Goal: Task Accomplishment & Management: Complete application form

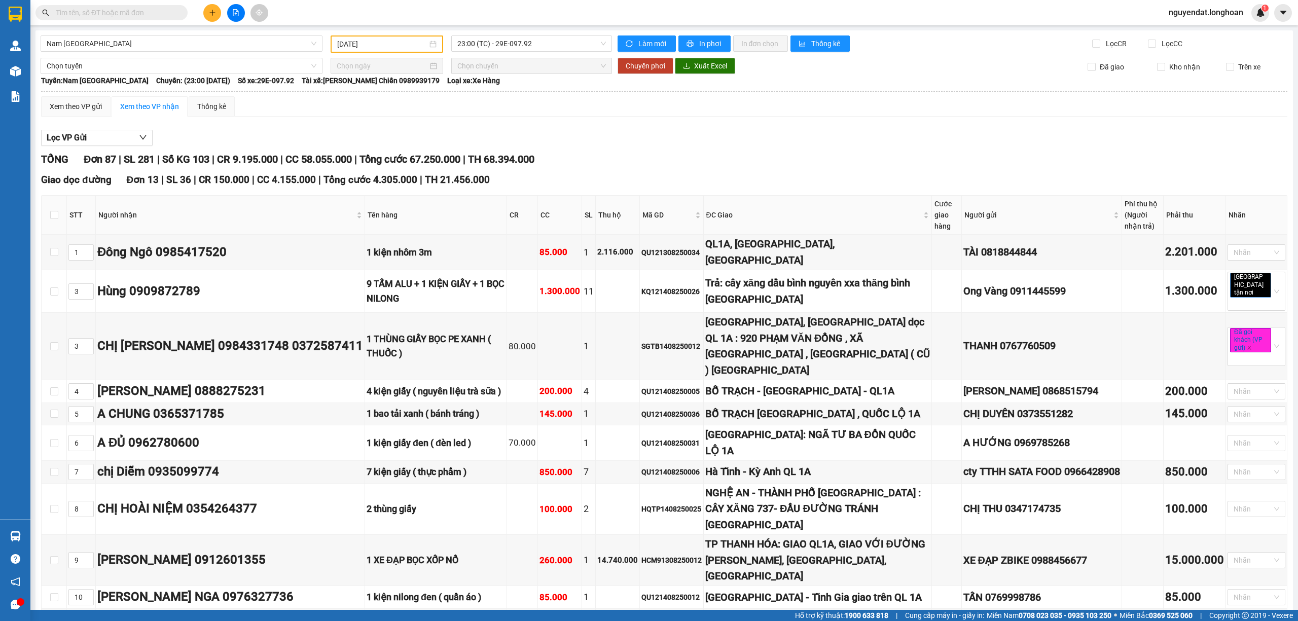
scroll to position [3830, 0]
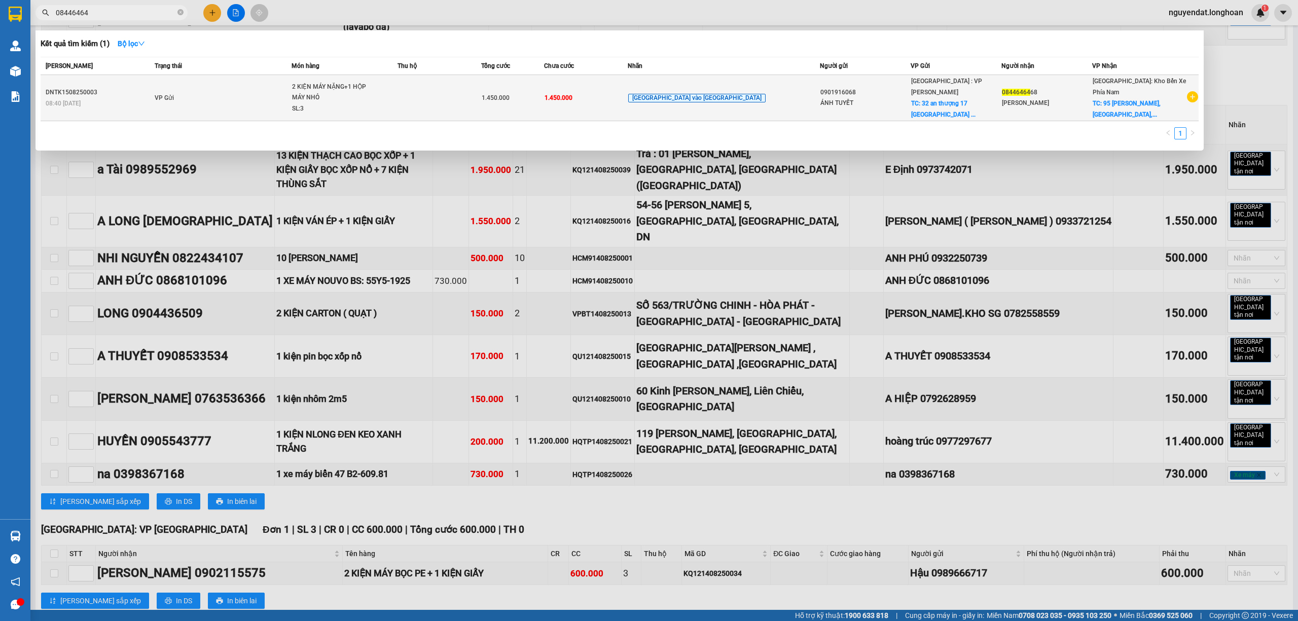
type input "08446464"
click at [291, 100] on td "VP Gửi" at bounding box center [221, 98] width 139 height 46
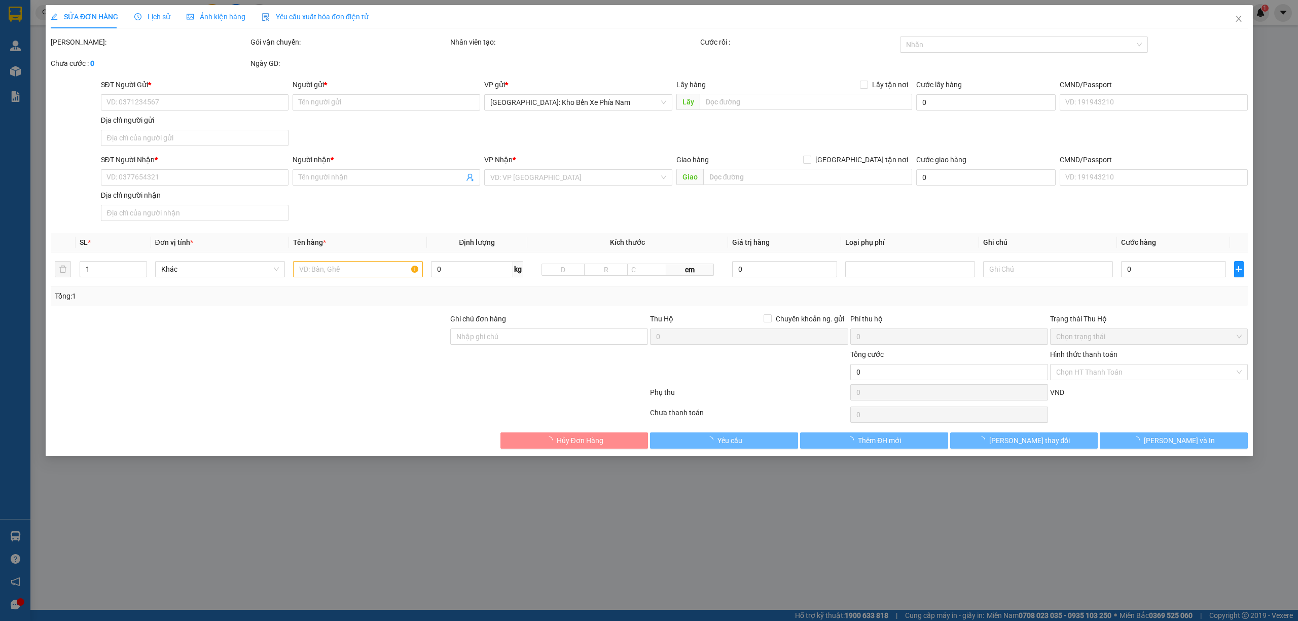
type input "0901916068"
type input "ÁNH TUYẾT"
checkbox input "true"
type input "32 an thượng 17 phường mỹ an quận ngũ hành sơn đà nẵng"
type input "0844646468"
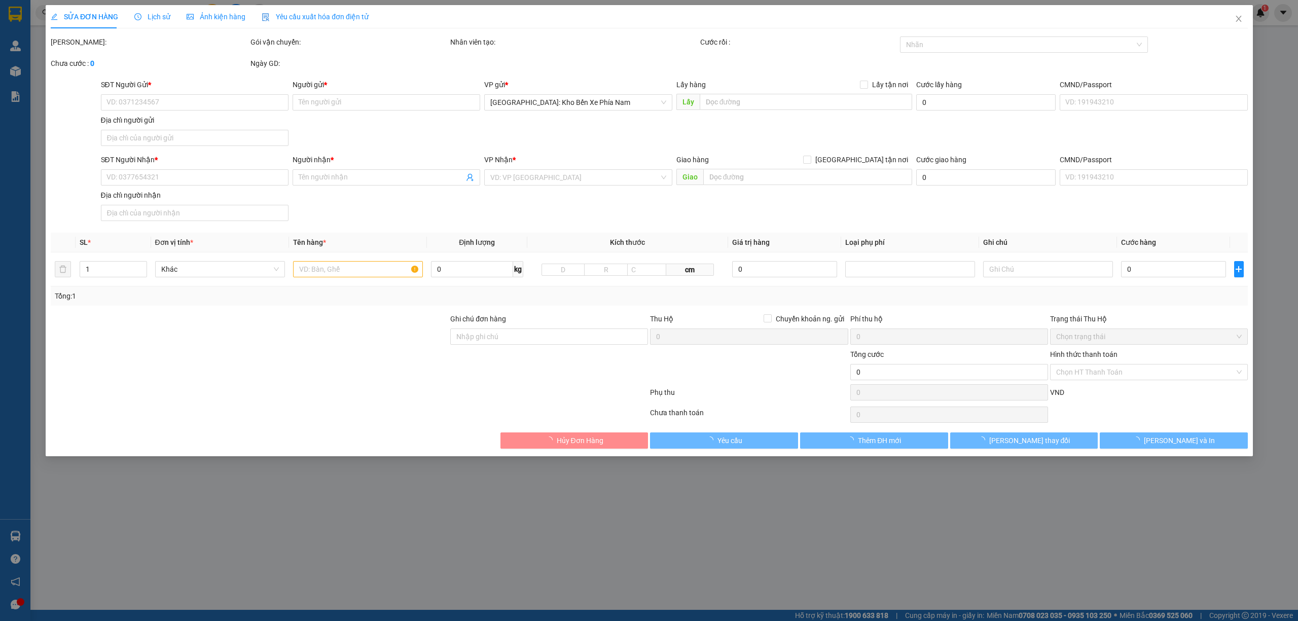
type input "Thạch"
checkbox input "true"
type input "95 Cao Văn Bé, Vĩnh Phước, Nha Trang"
type input "KHÔNG BAO HƯ VỠ,MÓP MÉO"
type input "1.450.000"
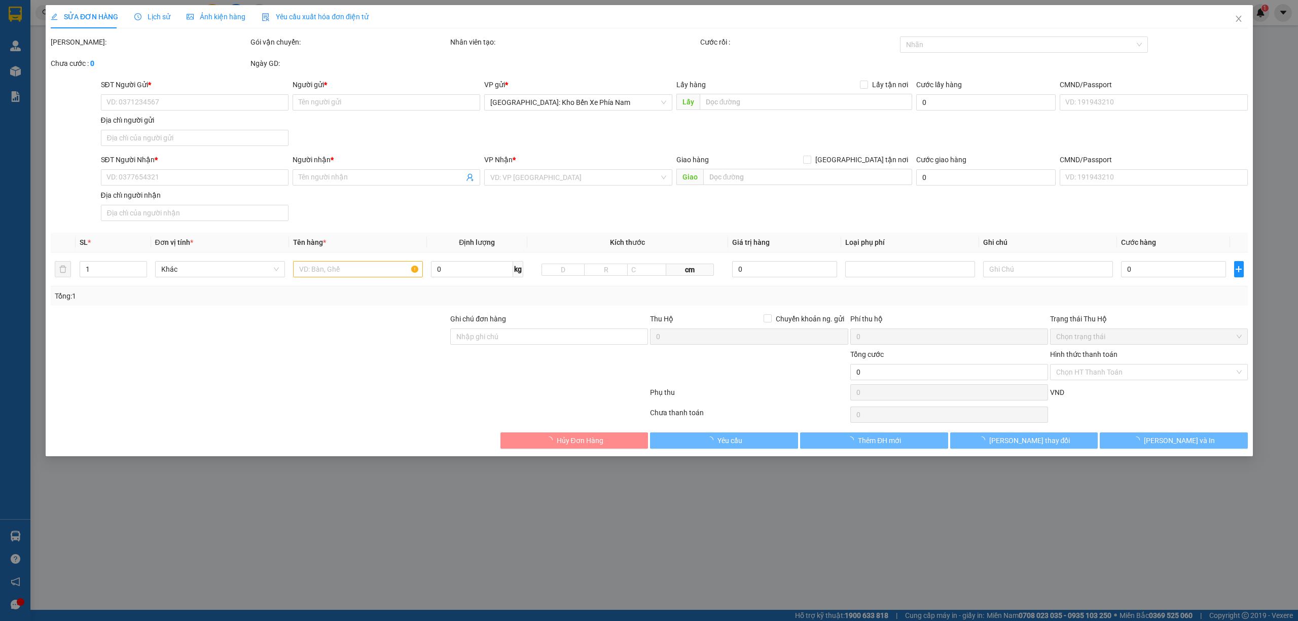
type input "1.450.000"
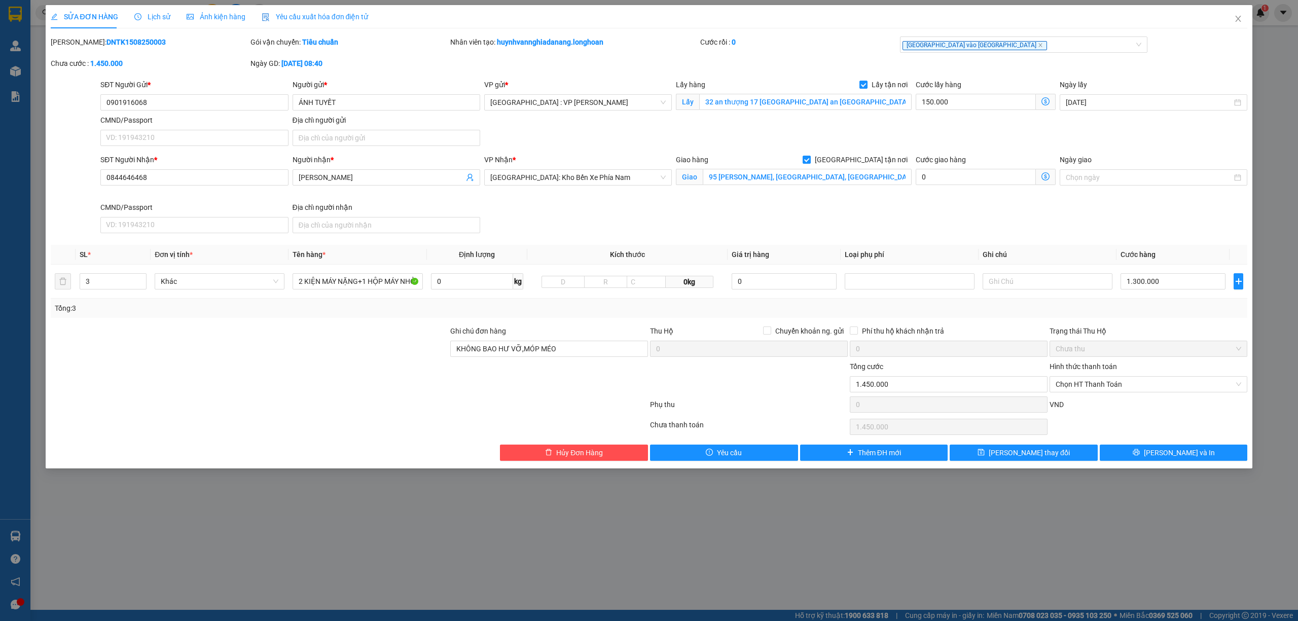
click at [155, 19] on span "Lịch sử" at bounding box center [152, 17] width 36 height 8
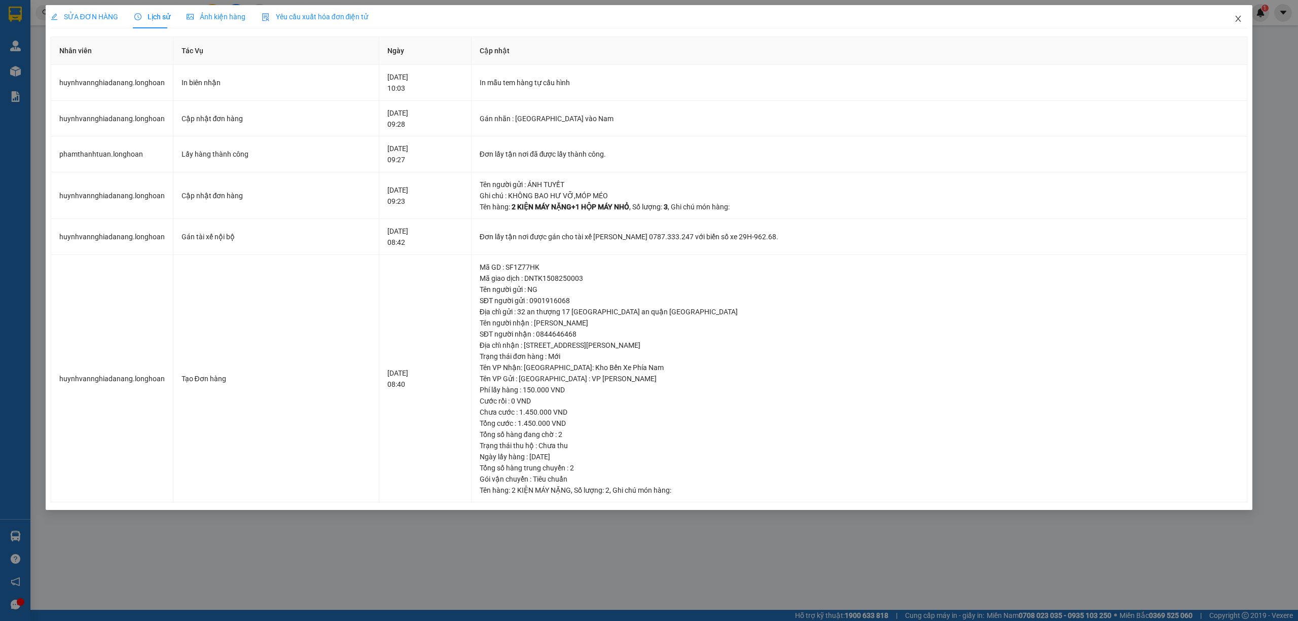
click at [1246, 16] on span "Close" at bounding box center [1238, 19] width 28 height 28
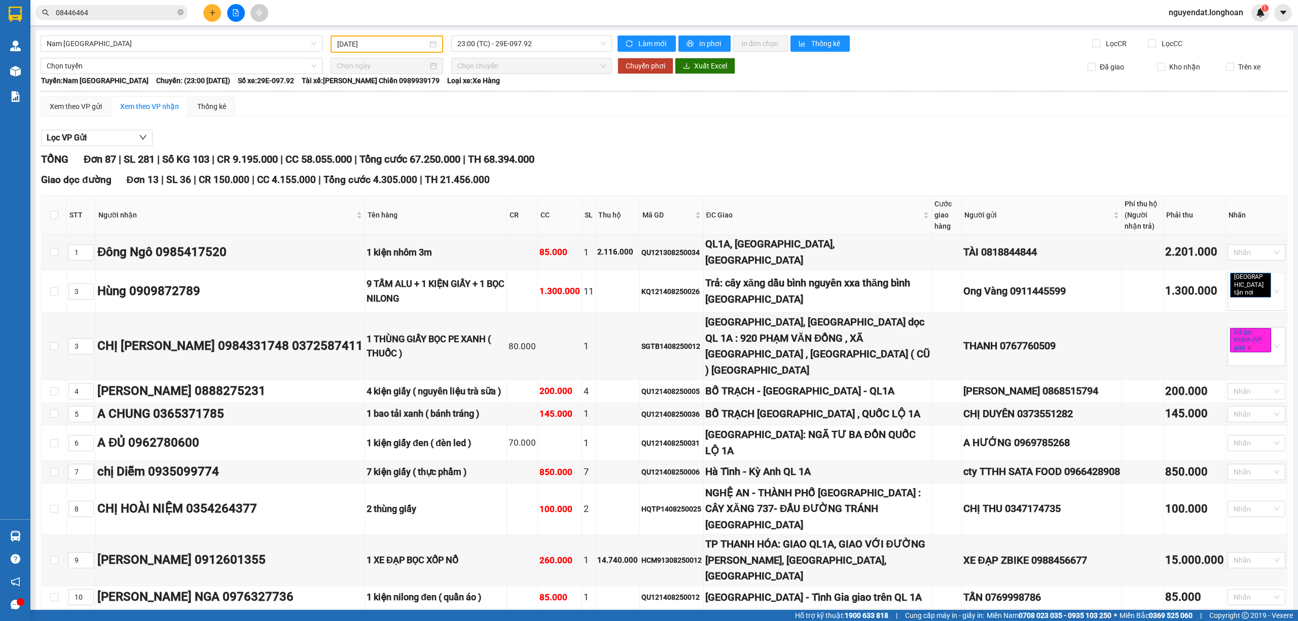
click at [773, 106] on div "Xem theo VP gửi Xem theo VP nhận Thống kê" at bounding box center [664, 106] width 1246 height 20
click at [782, 111] on div "Xem theo VP gửi Xem theo VP nhận Thống kê" at bounding box center [664, 106] width 1246 height 20
click at [784, 112] on div "Xem theo VP gửi Xem theo VP nhận Thống kê" at bounding box center [664, 106] width 1246 height 20
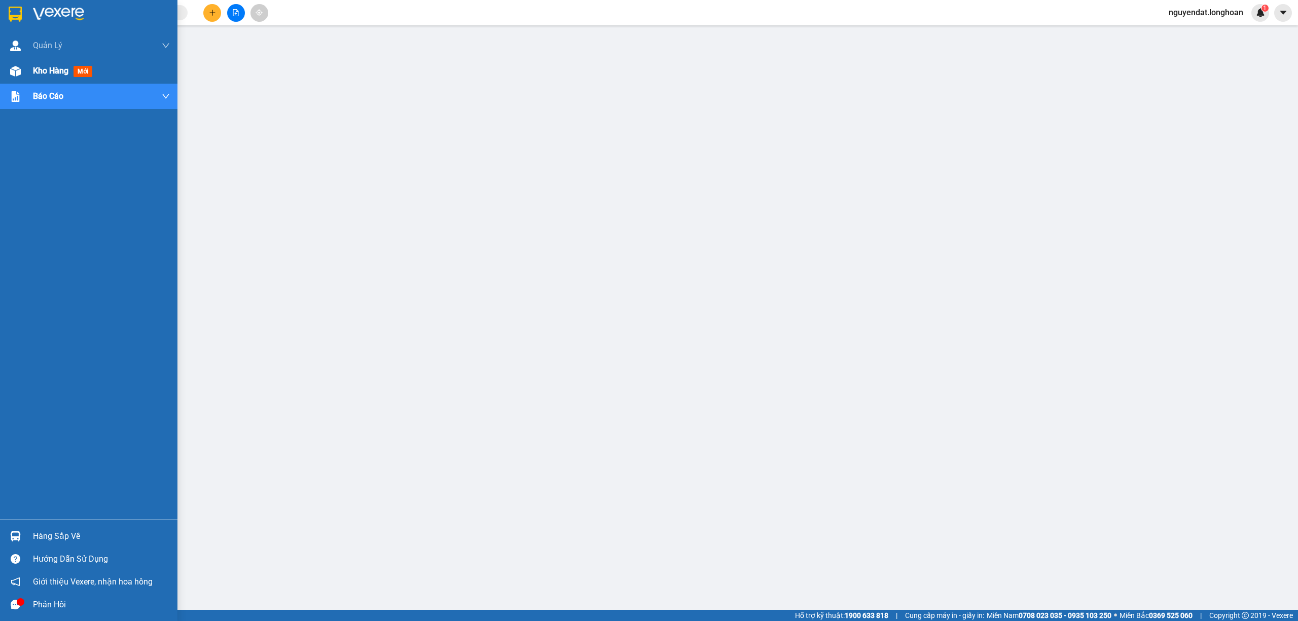
click at [29, 75] on div "Kho hàng mới" at bounding box center [88, 70] width 177 height 25
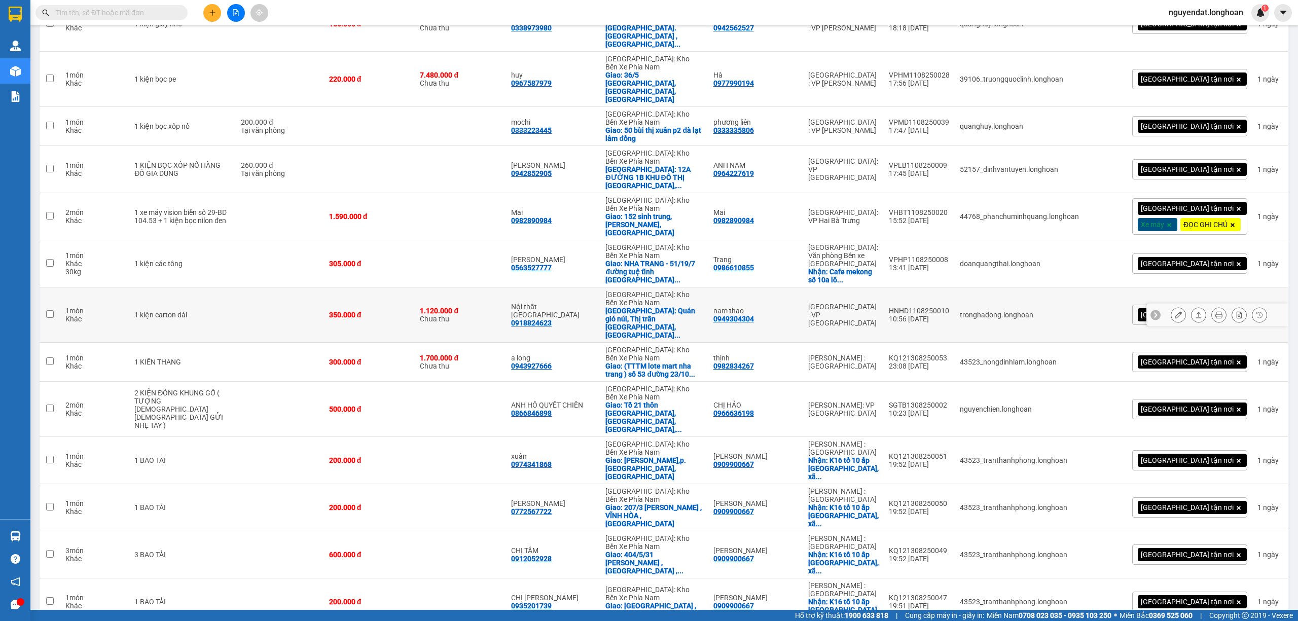
scroll to position [1038, 0]
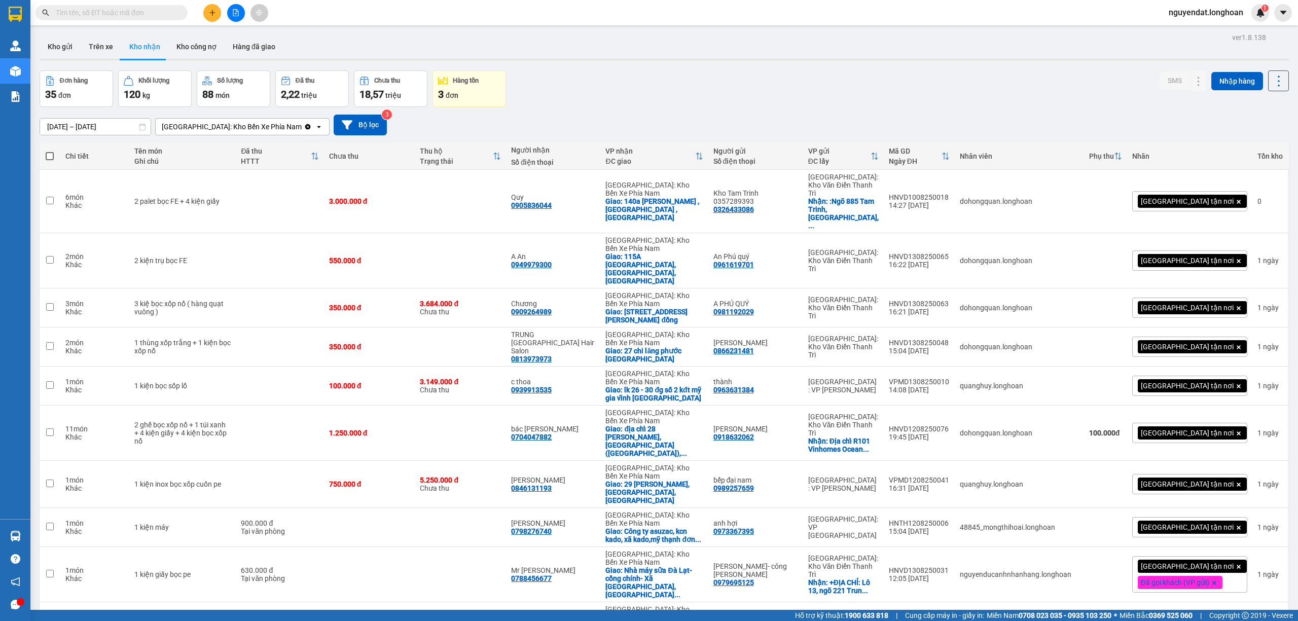
click at [919, 90] on div "Đơn hàng 35 đơn Khối lượng 120 kg Số lượng 88 món Đã thu 2,22 triệu Chưa thu 18…" at bounding box center [664, 88] width 1249 height 36
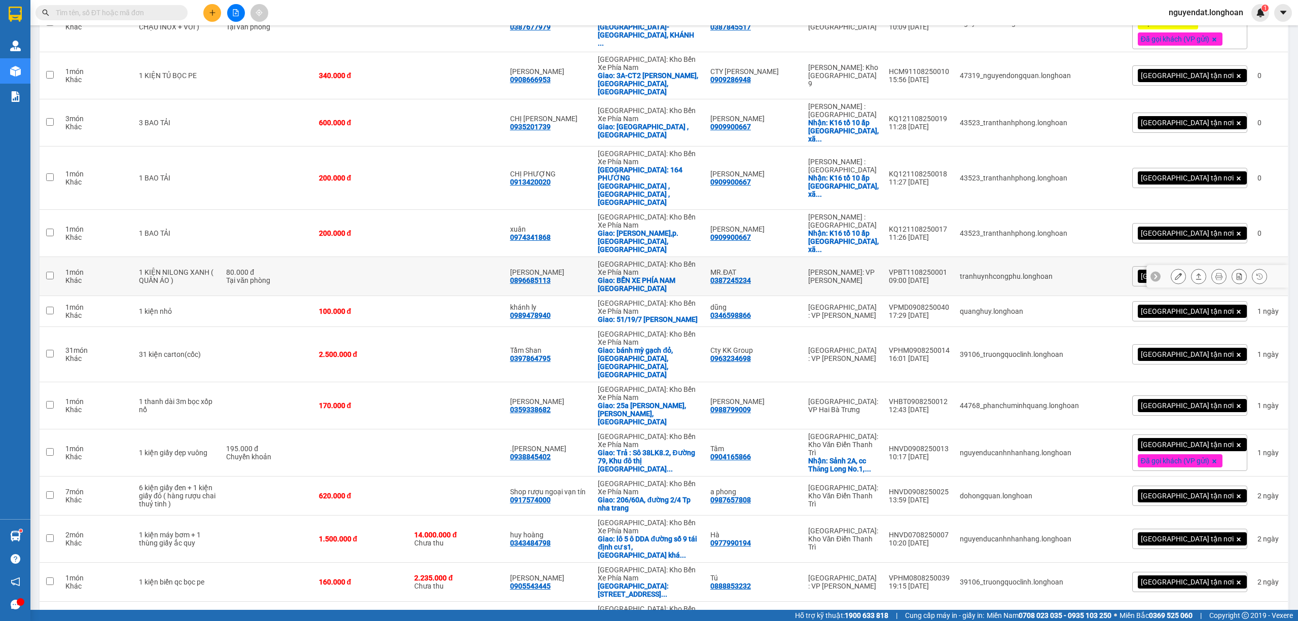
scroll to position [576, 0]
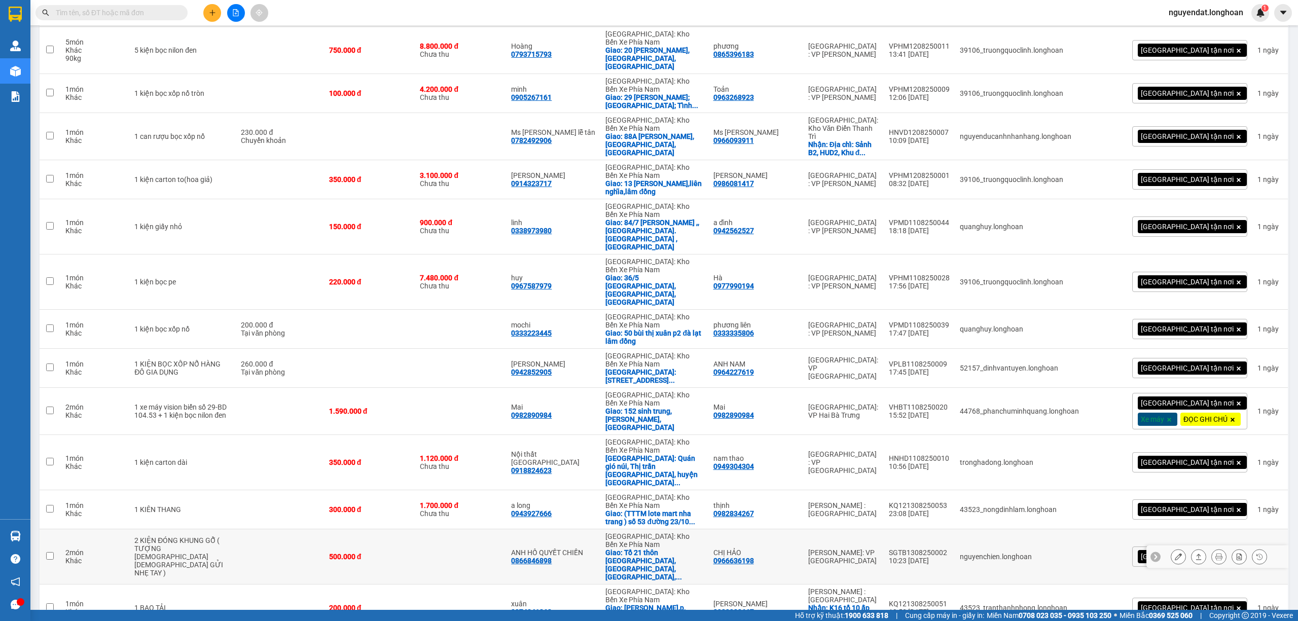
scroll to position [1023, 0]
